Goal: Task Accomplishment & Management: Use online tool/utility

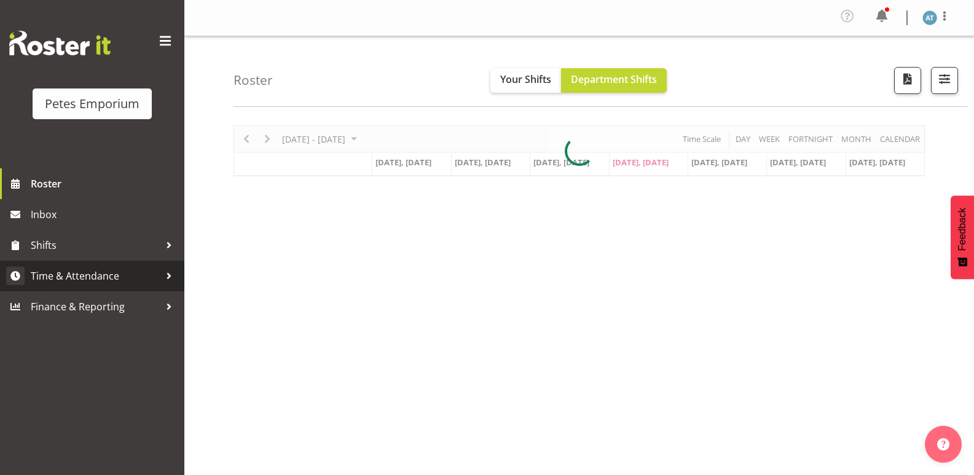
click at [147, 267] on span "Time & Attendance" at bounding box center [95, 276] width 129 height 18
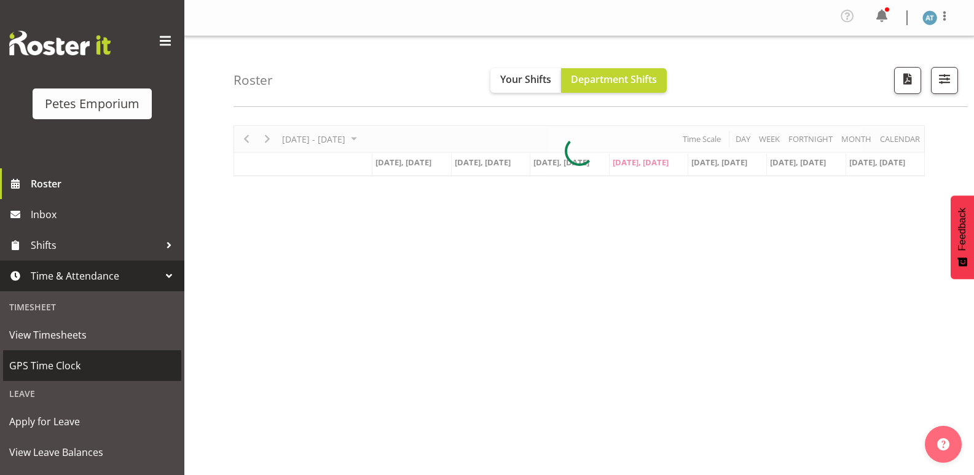
click at [144, 357] on span "GPS Time Clock" at bounding box center [92, 365] width 166 height 18
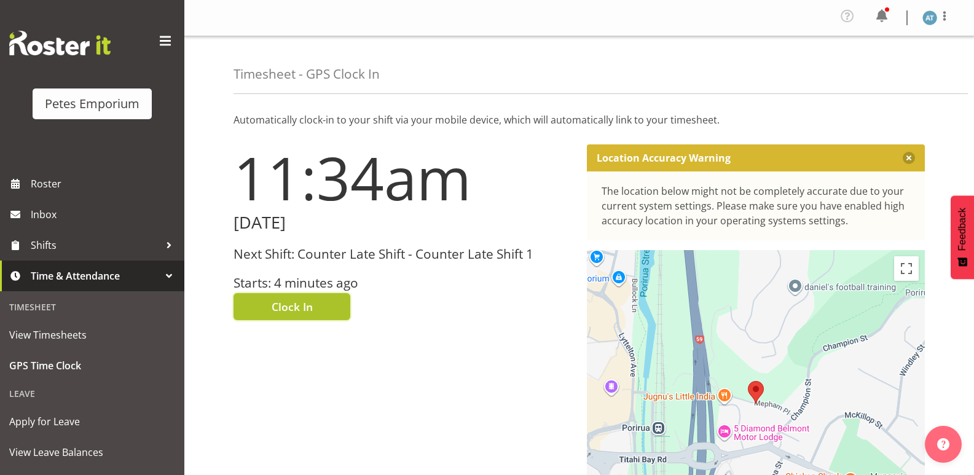
click at [322, 294] on button "Clock In" at bounding box center [291, 306] width 117 height 27
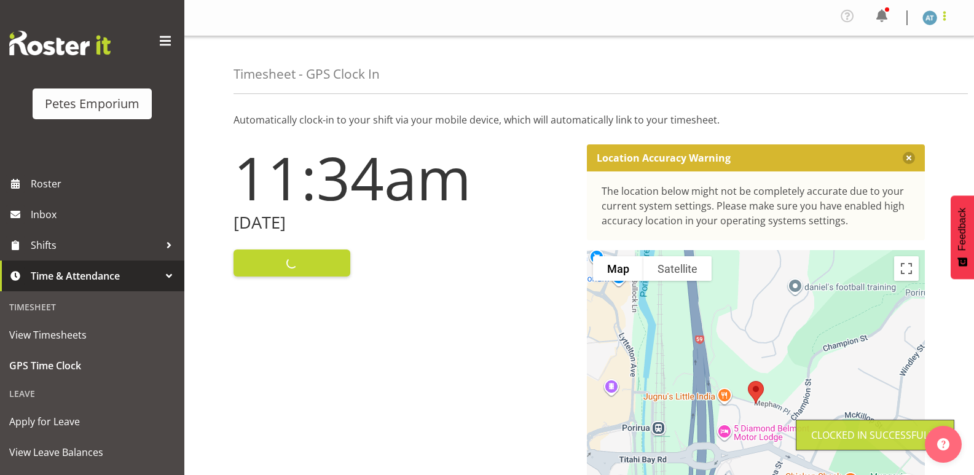
click at [951, 12] on span at bounding box center [944, 16] width 15 height 15
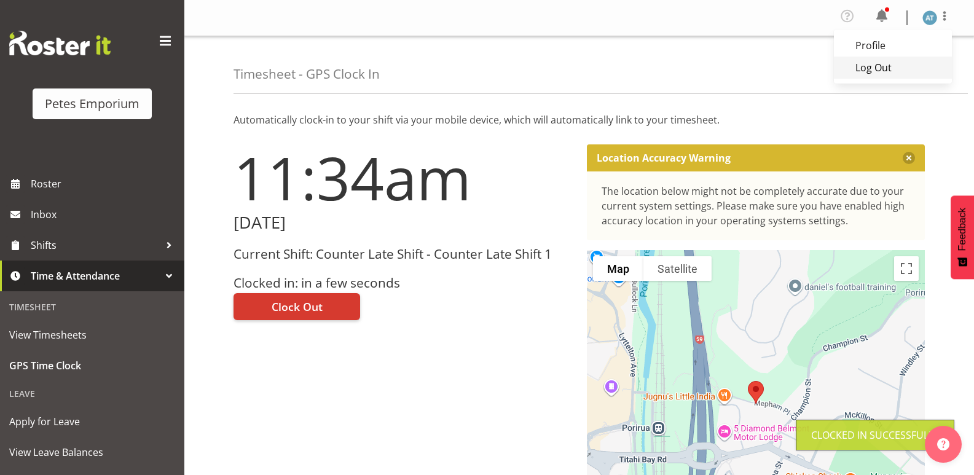
click at [920, 64] on link "Log Out" at bounding box center [893, 68] width 118 height 22
